Goal: Find specific page/section: Find specific page/section

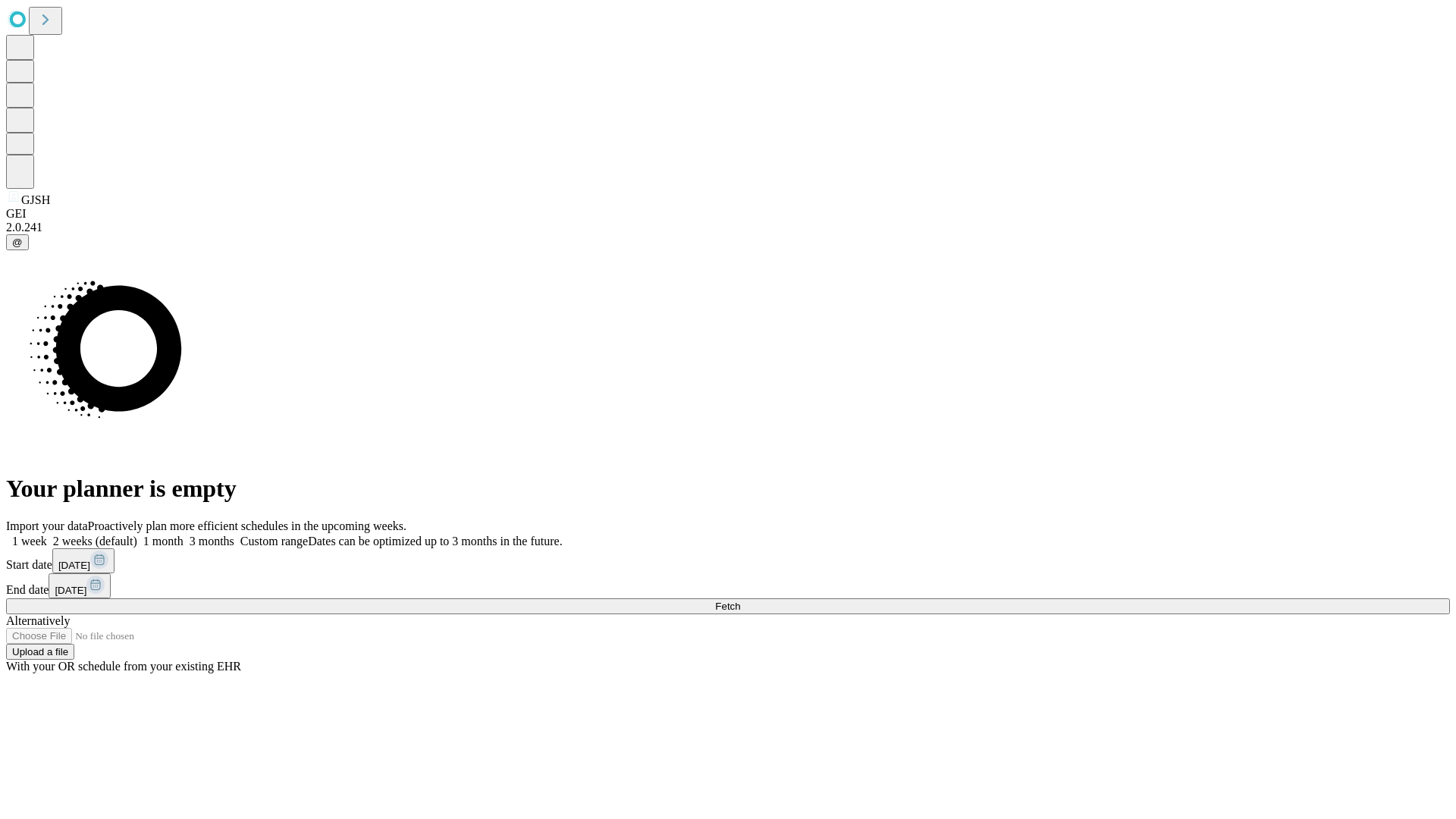
click at [740, 600] on span "Fetch" at bounding box center [728, 606] width 25 height 11
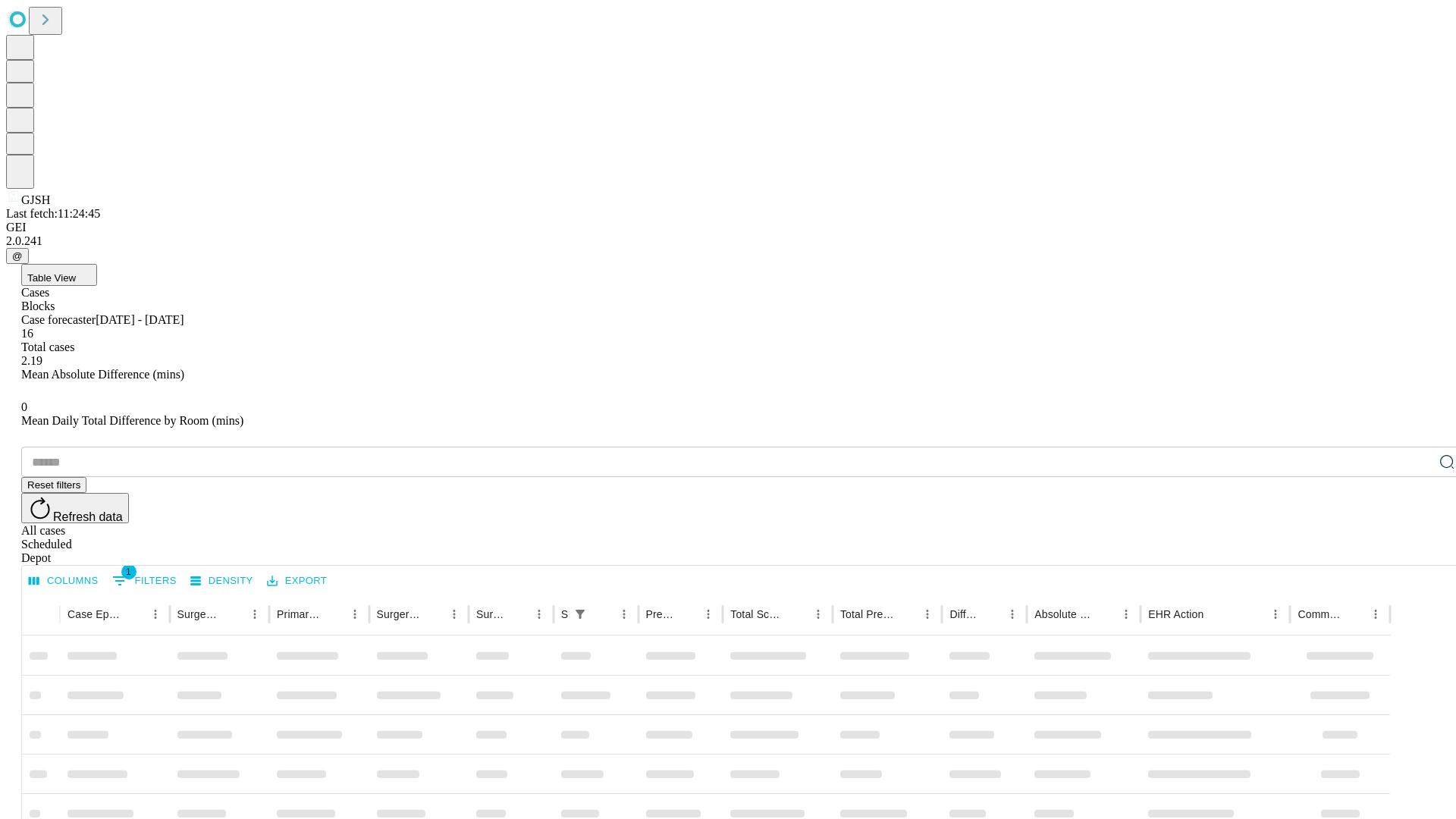
click at [1416, 551] on div "Depot" at bounding box center [743, 558] width 1443 height 14
